Goal: Task Accomplishment & Management: Use online tool/utility

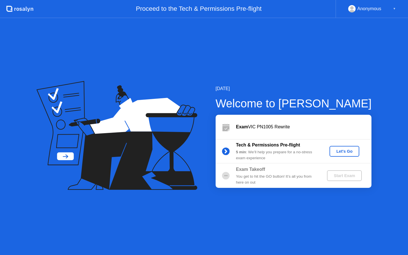
click at [349, 152] on div "Let's Go" at bounding box center [344, 151] width 25 height 5
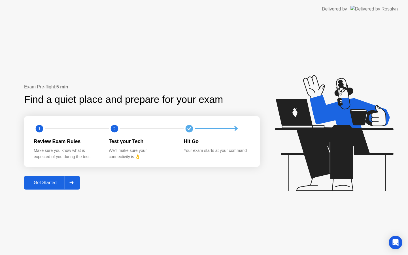
click at [35, 178] on button "Get Started" at bounding box center [52, 183] width 56 height 14
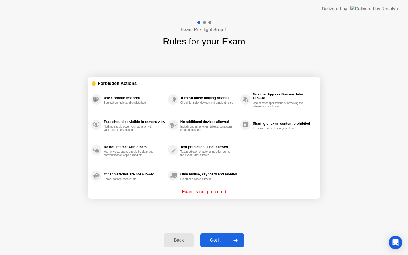
click at [217, 239] on div "Got it" at bounding box center [215, 240] width 27 height 5
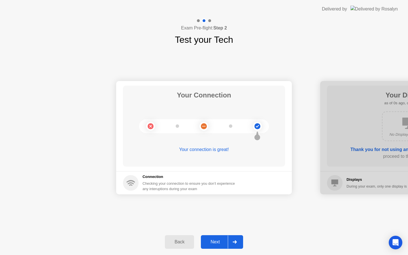
click at [217, 239] on div "Next" at bounding box center [215, 241] width 25 height 5
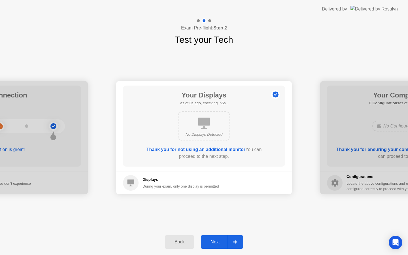
click at [217, 239] on div "Next" at bounding box center [215, 241] width 25 height 5
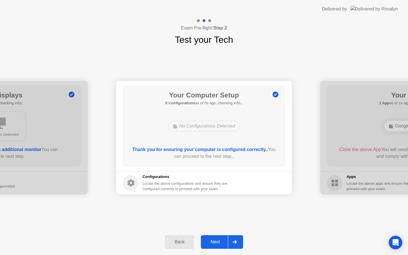
click at [217, 239] on div "Next" at bounding box center [215, 241] width 25 height 5
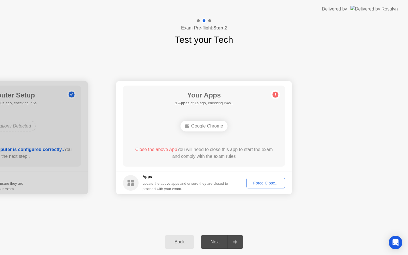
click at [267, 181] on div "Force Close..." at bounding box center [265, 183] width 35 height 5
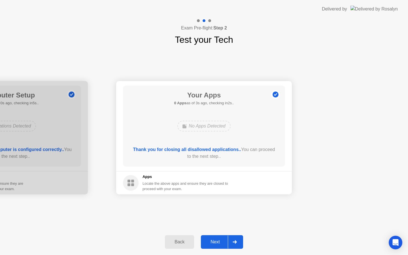
click at [213, 247] on button "Next" at bounding box center [222, 242] width 42 height 14
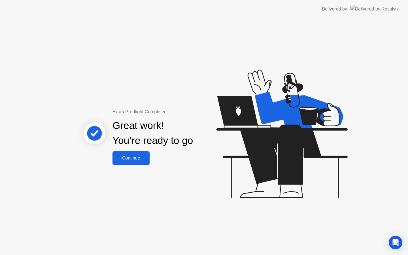
click at [136, 161] on div "Continue" at bounding box center [131, 158] width 34 height 5
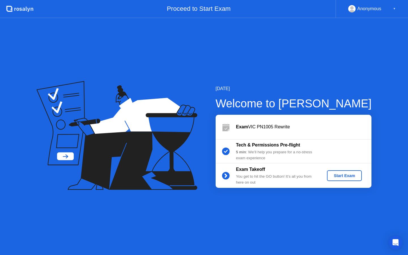
click at [356, 173] on div "Start Exam" at bounding box center [344, 175] width 30 height 5
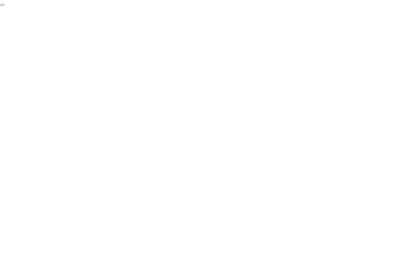
click div "End Proctoring Session"
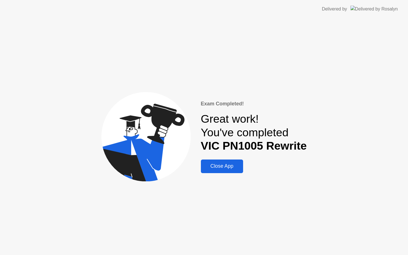
click at [224, 169] on div "Close App" at bounding box center [222, 166] width 39 height 6
